Goal: Navigation & Orientation: Find specific page/section

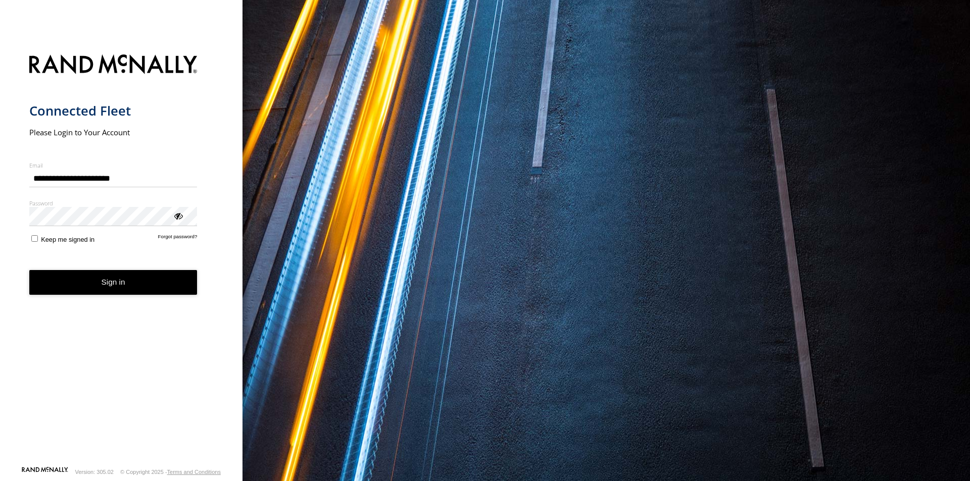
click at [155, 281] on button "Sign in" at bounding box center [113, 282] width 168 height 25
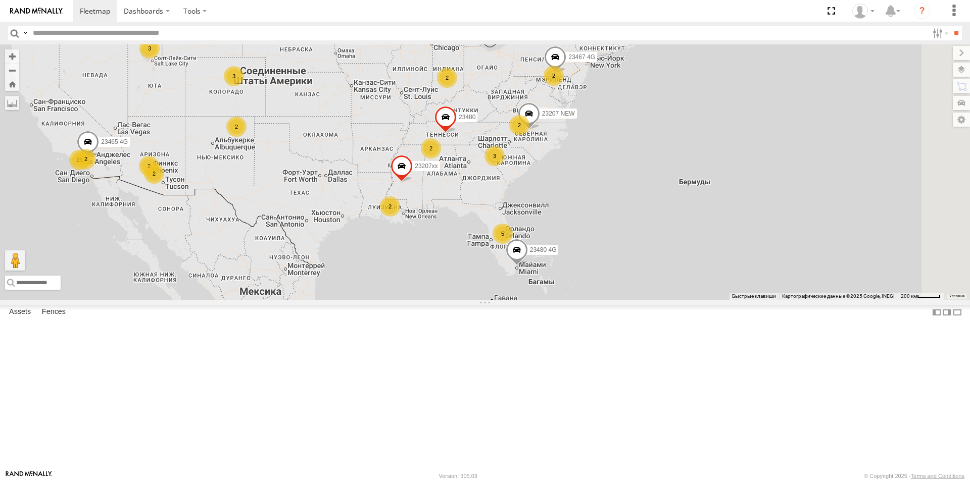
drag, startPoint x: 815, startPoint y: 310, endPoint x: 647, endPoint y: 287, distance: 169.7
click at [647, 287] on div "5 3 15 3 2 23207 NEW 2 23207xx 2 2 2 23480 4G 2 23460 23480 23467 4G 2 23465 4G…" at bounding box center [485, 172] width 970 height 256
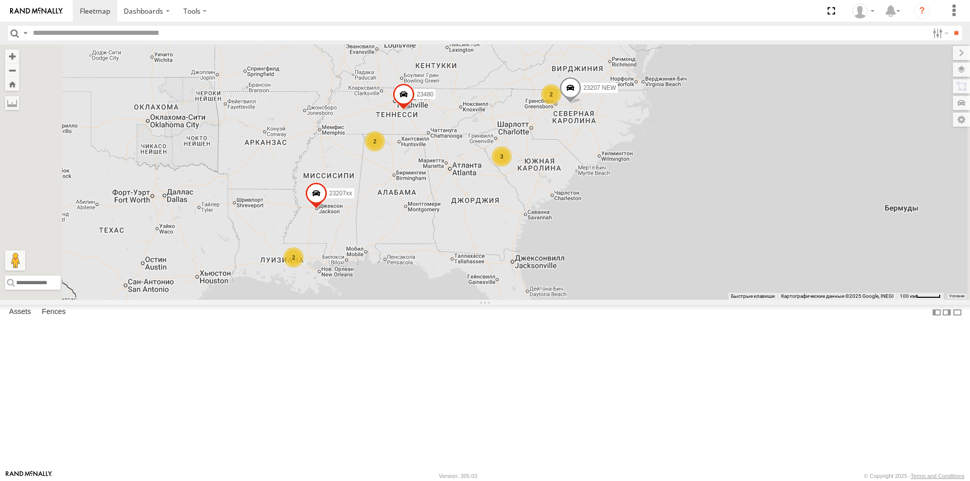
drag, startPoint x: 668, startPoint y: 215, endPoint x: 649, endPoint y: 231, distance: 24.4
click at [649, 231] on div "23207 NEW 23207xx 23480 4G 23460 23480 23465 4G 5 3 2 3 2 2 2" at bounding box center [485, 172] width 970 height 256
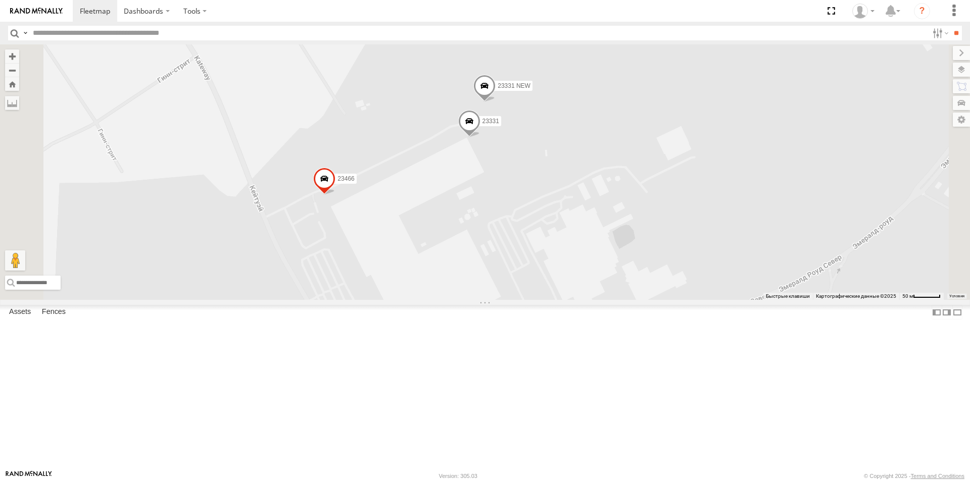
drag, startPoint x: 623, startPoint y: 263, endPoint x: 598, endPoint y: 253, distance: 27.5
click at [606, 256] on div "23207 NEW 23207xx 23480 4G 23460 23480 23465 4G 23466 23331 NEW 23331" at bounding box center [485, 172] width 970 height 256
click at [958, 74] on label at bounding box center [951, 70] width 37 height 14
click at [0, 0] on span "Basemaps" at bounding box center [0, 0] width 0 height 0
click at [0, 0] on span "Terrain" at bounding box center [0, 0] width 0 height 0
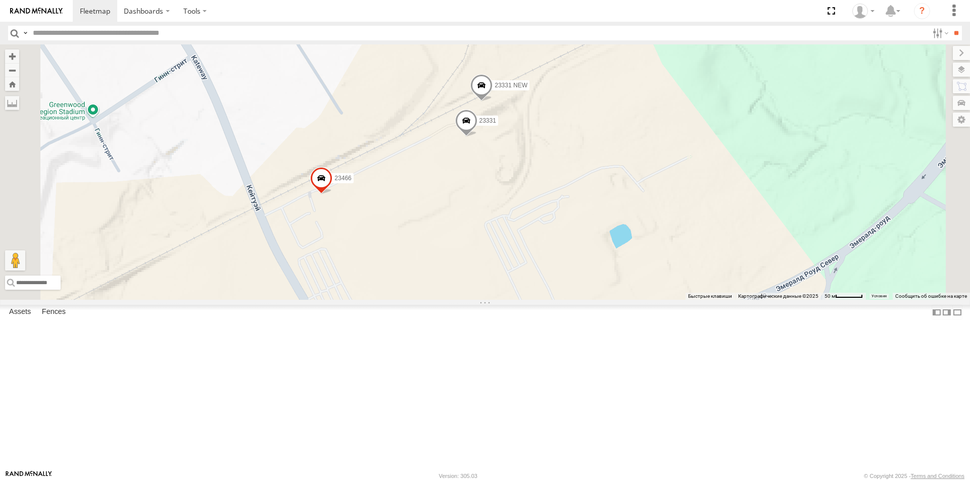
click at [0, 0] on span "Satellite" at bounding box center [0, 0] width 0 height 0
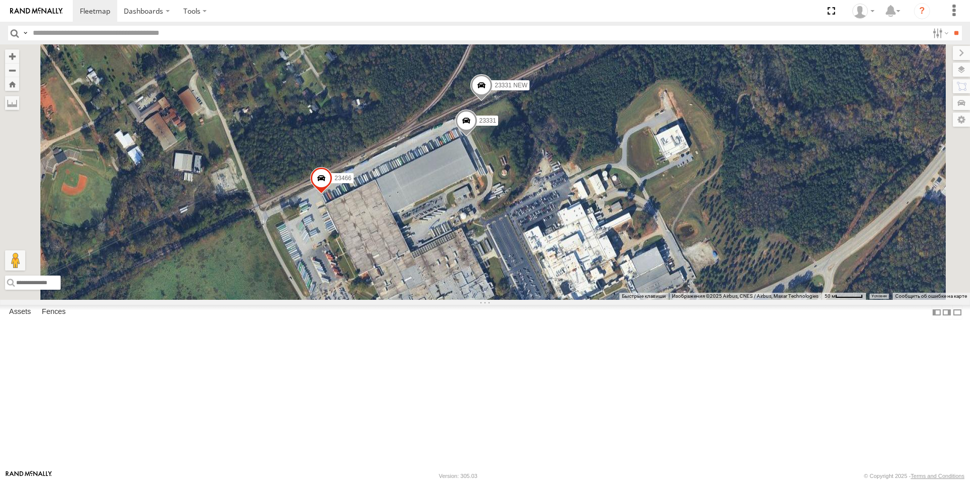
click at [0, 0] on span "Satellite + Roadmap" at bounding box center [0, 0] width 0 height 0
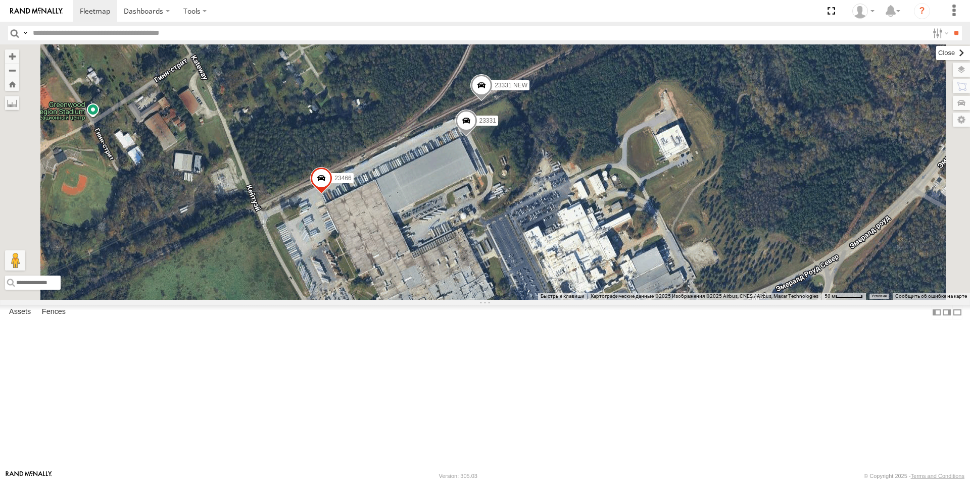
click at [936, 51] on label at bounding box center [953, 53] width 34 height 14
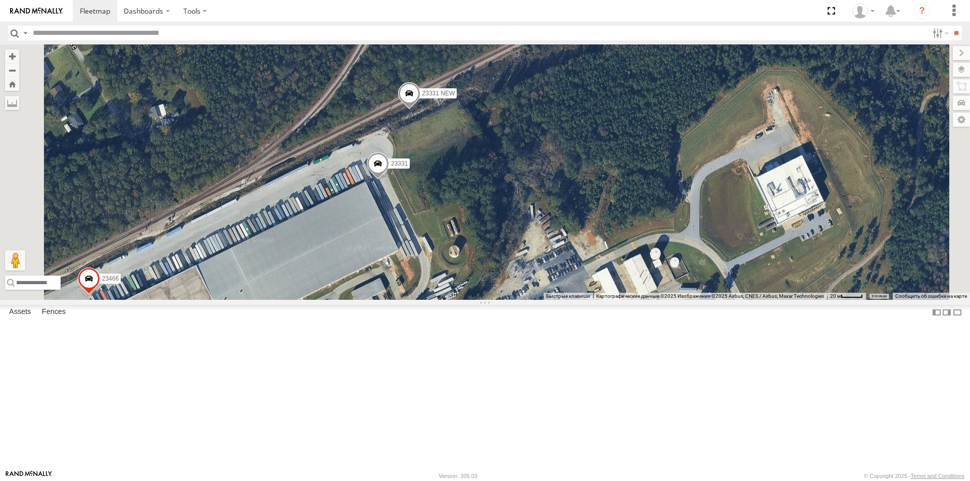
click at [389, 180] on span at bounding box center [378, 166] width 22 height 27
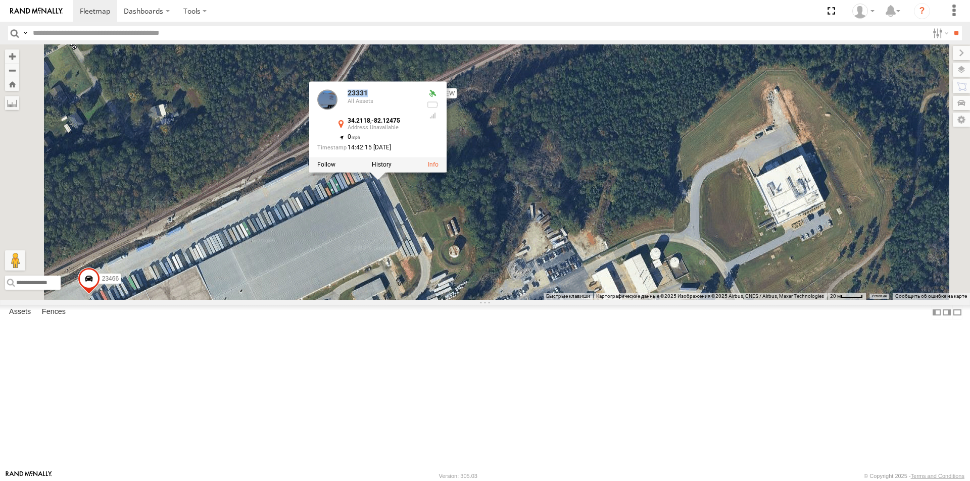
drag, startPoint x: 503, startPoint y: 179, endPoint x: 473, endPoint y: 203, distance: 38.4
click at [418, 114] on div "23331 All Assets" at bounding box center [367, 102] width 101 height 24
copy div "23331"
